Goal: Task Accomplishment & Management: Use online tool/utility

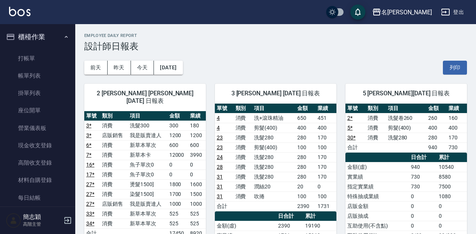
scroll to position [50, 0]
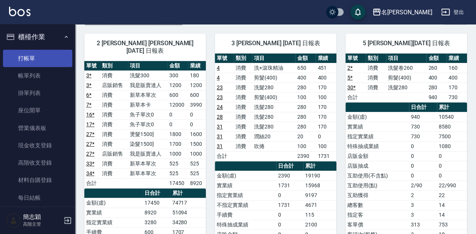
click at [26, 50] on link "打帳單" at bounding box center [37, 58] width 69 height 17
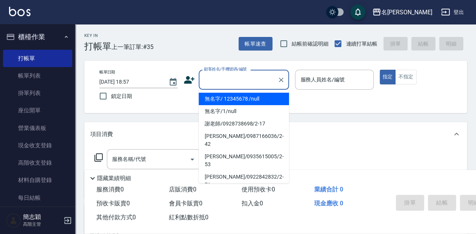
click at [214, 78] on input "顧客姓名/手機號碼/編號" at bounding box center [238, 79] width 72 height 13
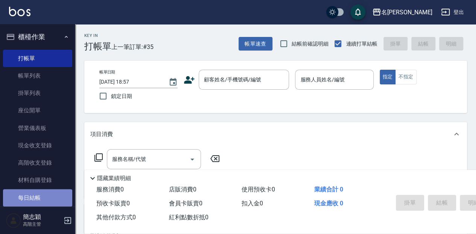
click at [52, 199] on link "每日結帳" at bounding box center [37, 197] width 69 height 17
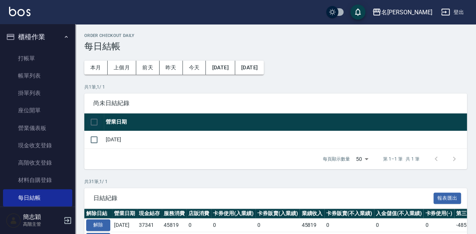
click at [97, 120] on input "checkbox" at bounding box center [94, 122] width 16 height 16
checkbox input "true"
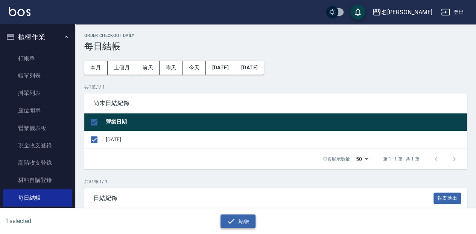
click at [234, 217] on icon "button" at bounding box center [231, 220] width 9 height 9
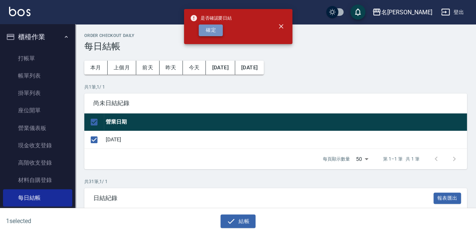
click at [215, 34] on button "確定" at bounding box center [211, 30] width 24 height 12
checkbox input "false"
